Goal: Transaction & Acquisition: Purchase product/service

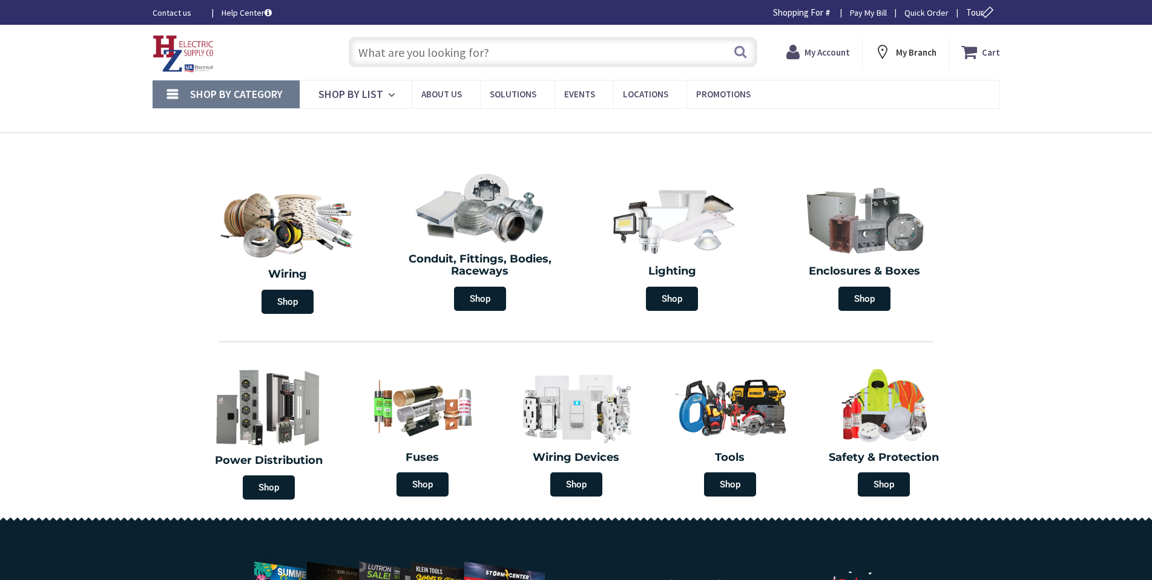
click at [364, 37] on input "text" at bounding box center [553, 52] width 409 height 30
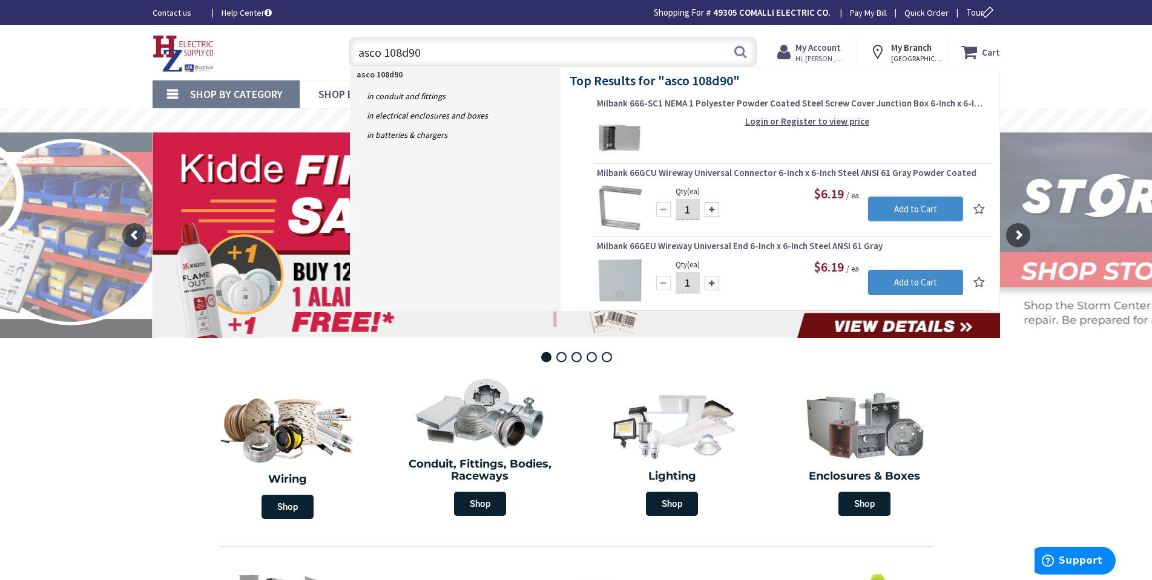
type input "asco 108d90c"
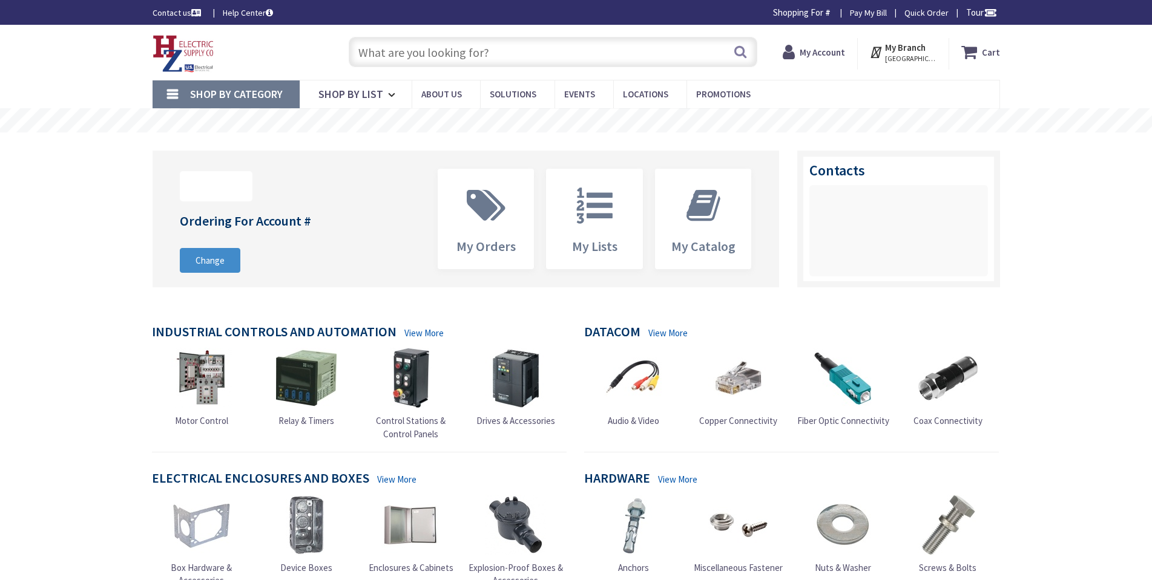
click at [381, 48] on input "text" at bounding box center [553, 52] width 409 height 30
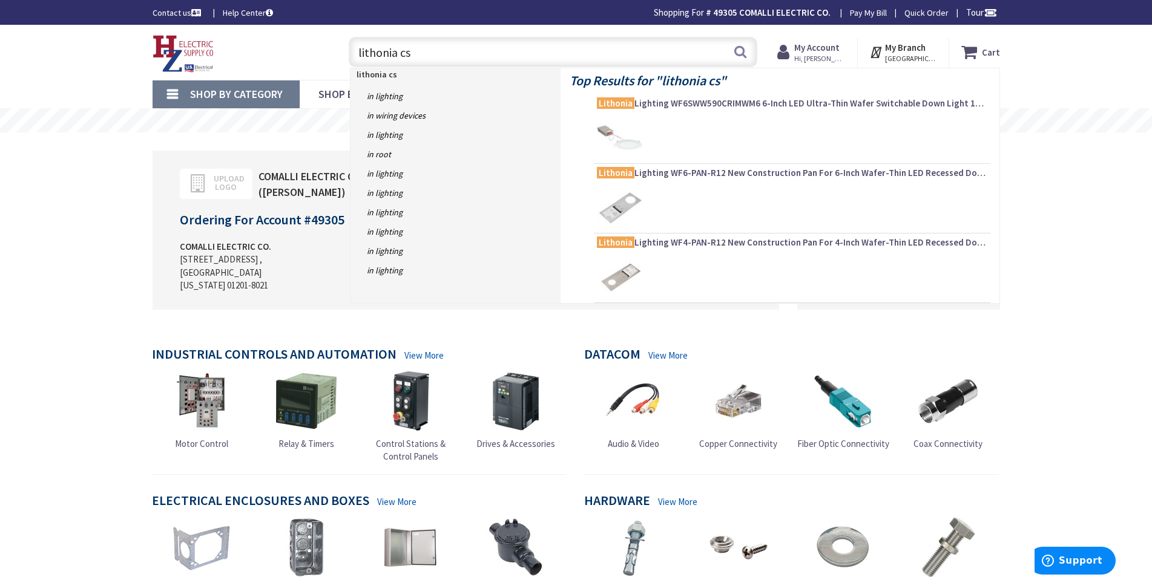
type input "lithonia css"
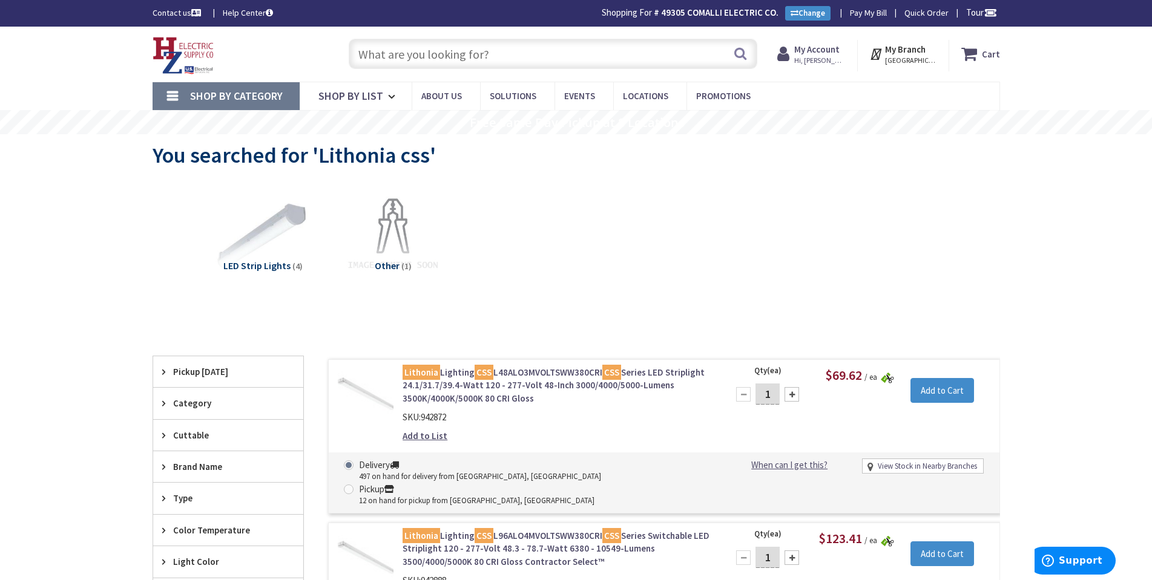
click at [882, 377] on img at bounding box center [887, 378] width 13 height 11
click at [545, 372] on link "Lithonia Lighting CSS L48ALO3MVOLTSWW380CRI CSS Series LED Striplight 24.1/31.7…" at bounding box center [556, 385] width 308 height 39
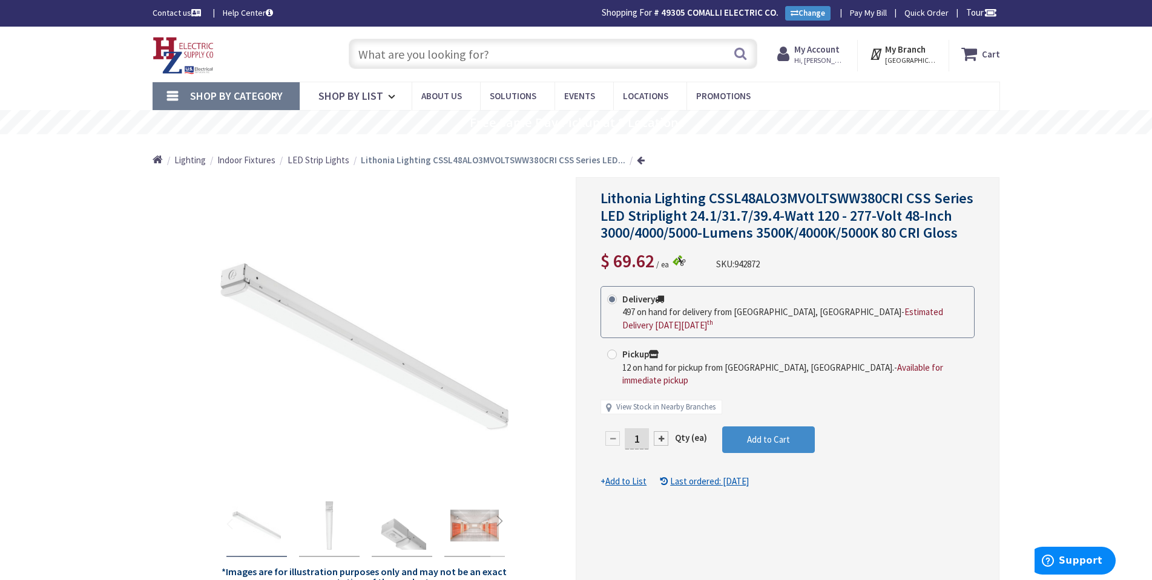
click at [375, 58] on input "text" at bounding box center [553, 54] width 409 height 30
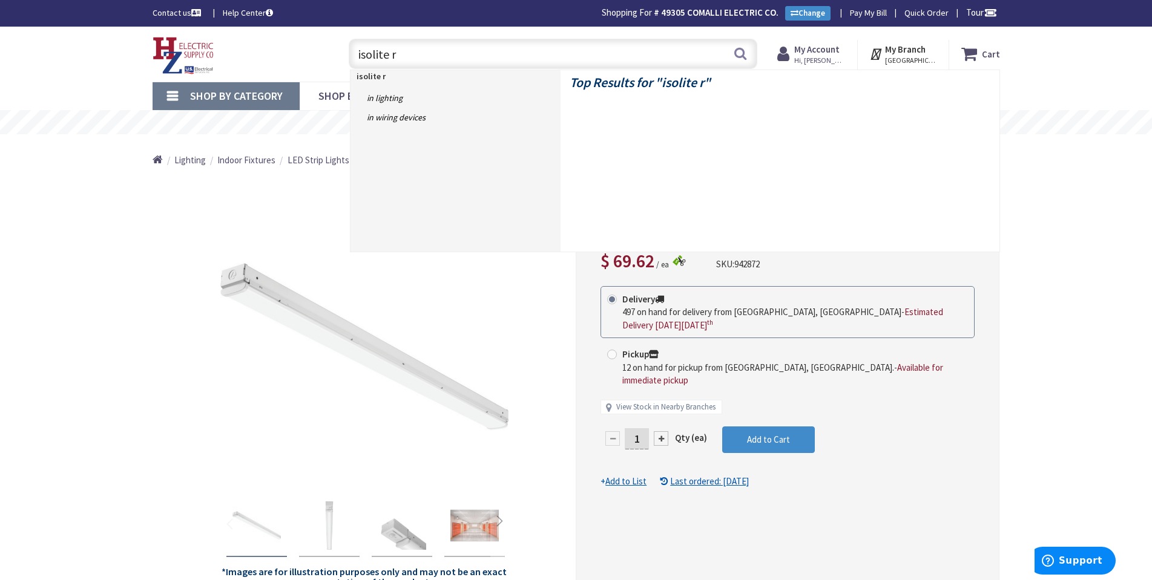
type input "isolite rl"
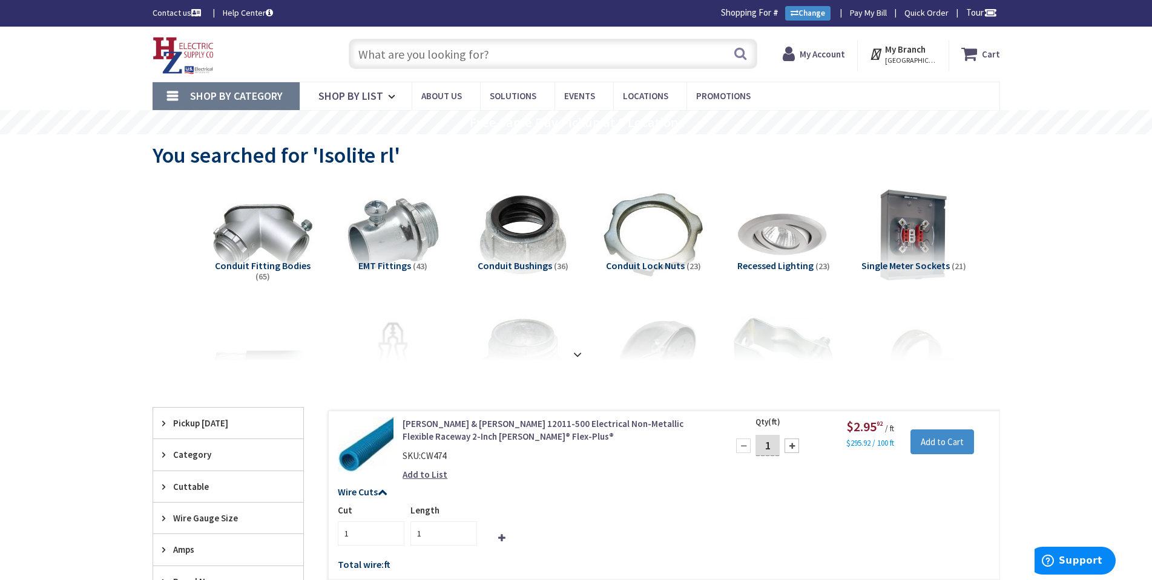
click at [415, 56] on input "text" at bounding box center [553, 54] width 409 height 30
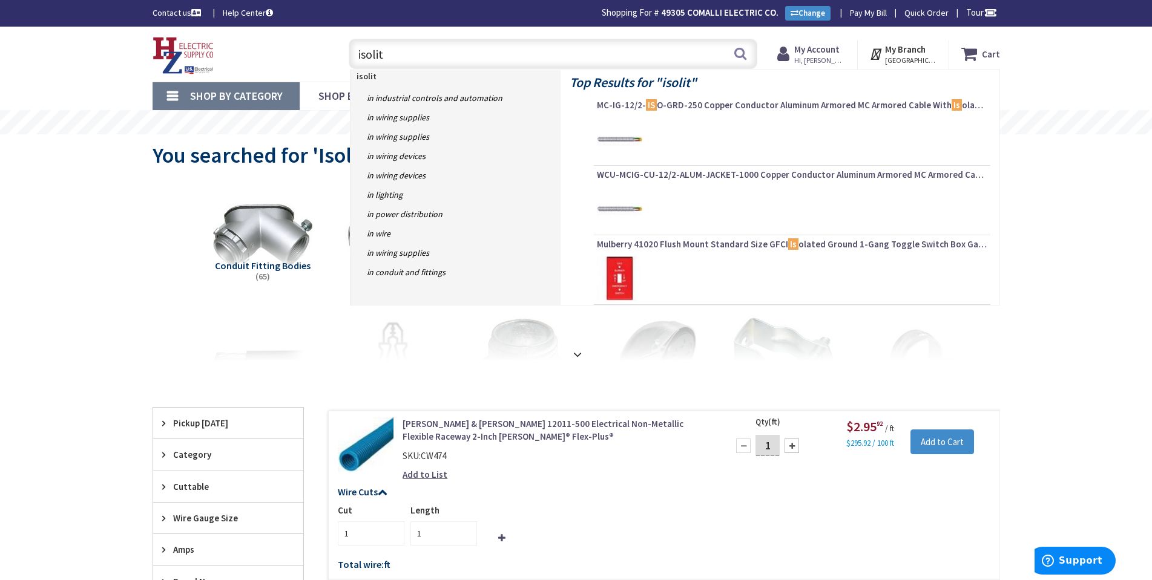
type input "isolite"
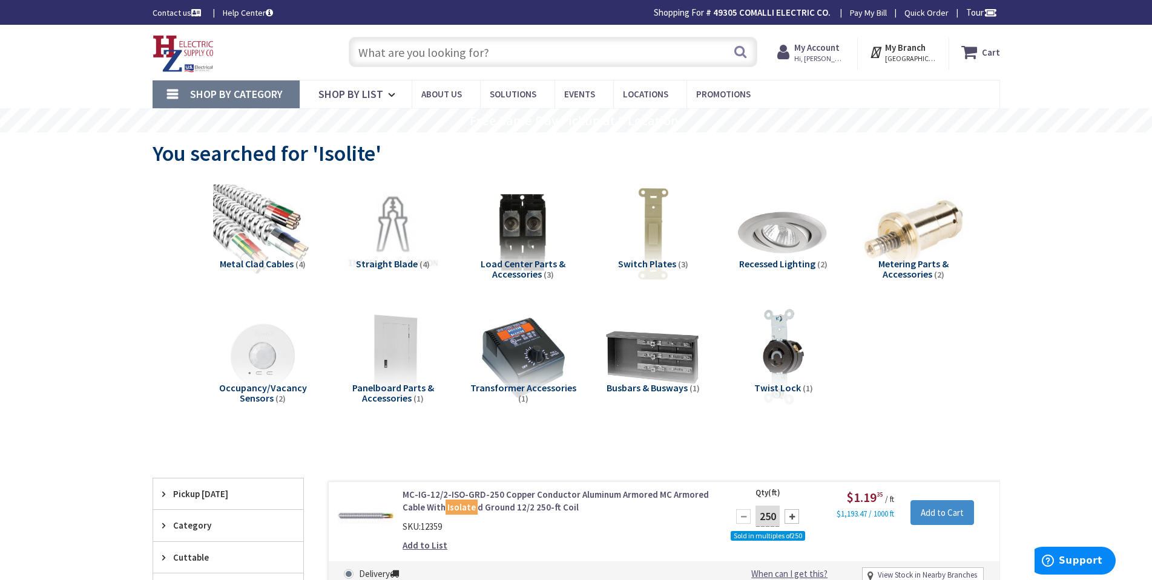
click at [372, 56] on input "text" at bounding box center [553, 52] width 409 height 30
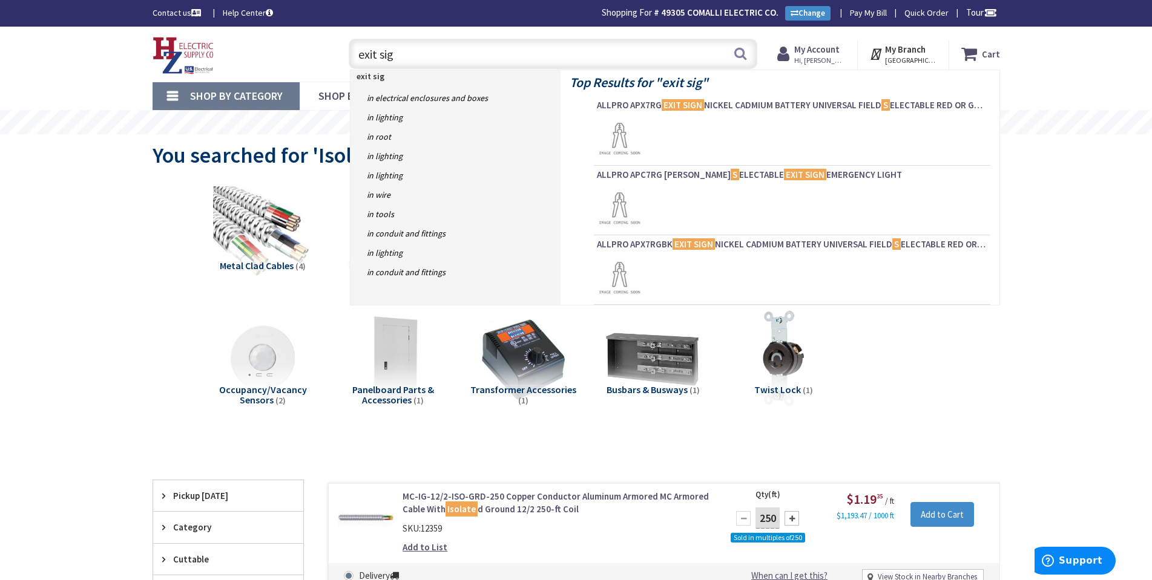
type input "exit sign"
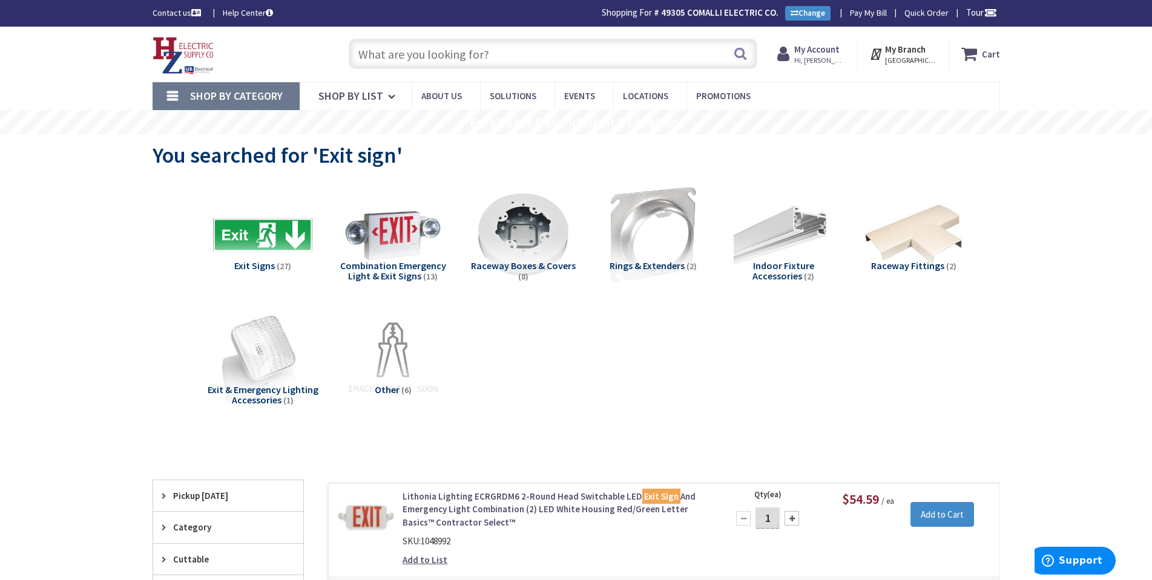
click at [392, 56] on input "text" at bounding box center [553, 54] width 409 height 30
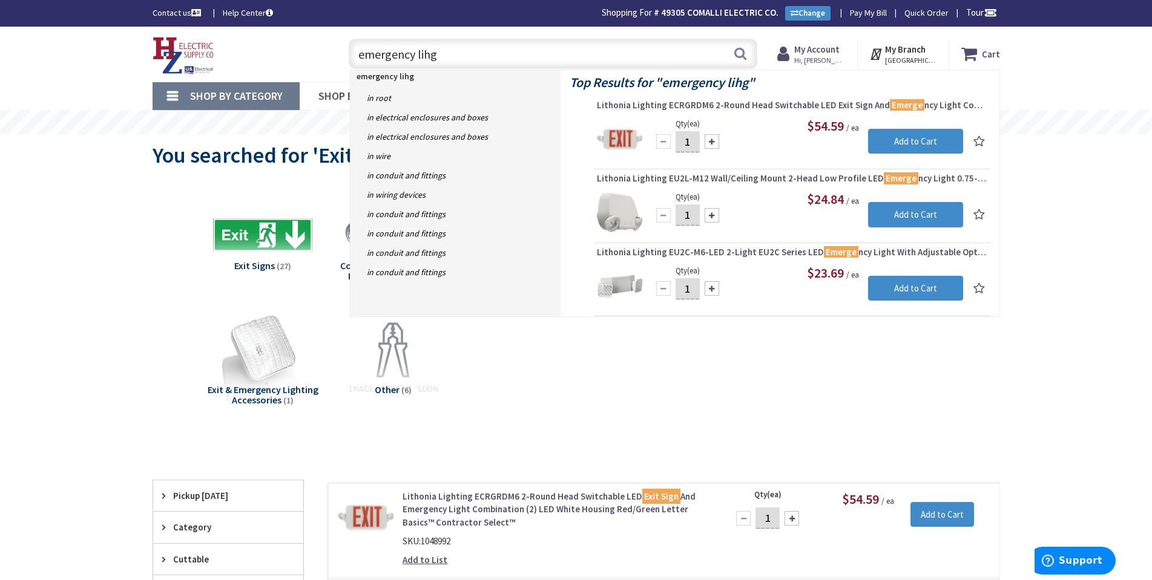
type input "emergency lihgt"
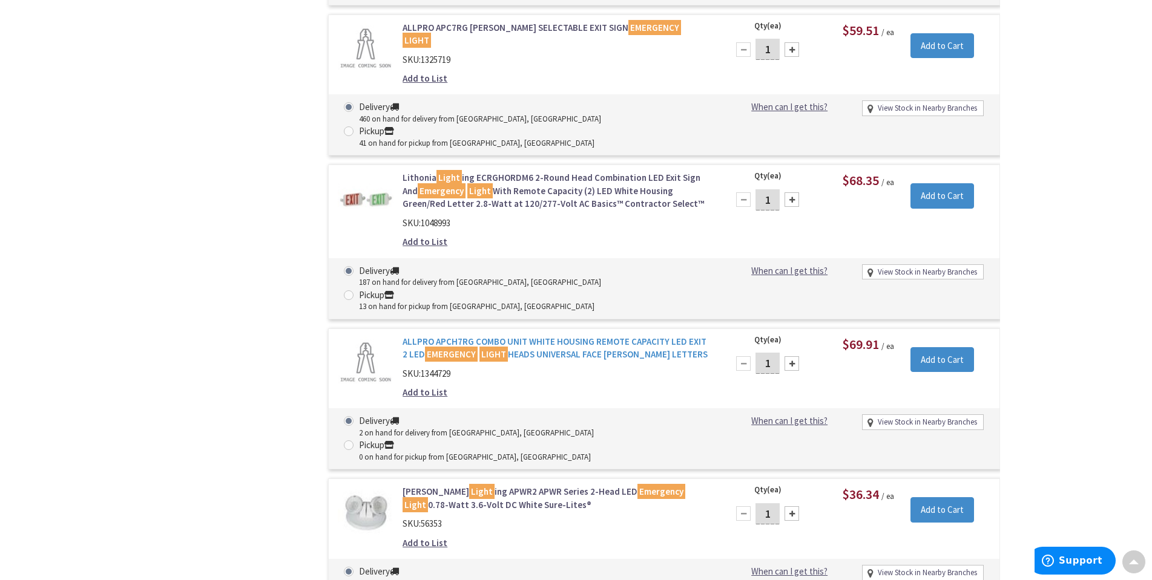
scroll to position [1152, 0]
